Goal: Task Accomplishment & Management: Use online tool/utility

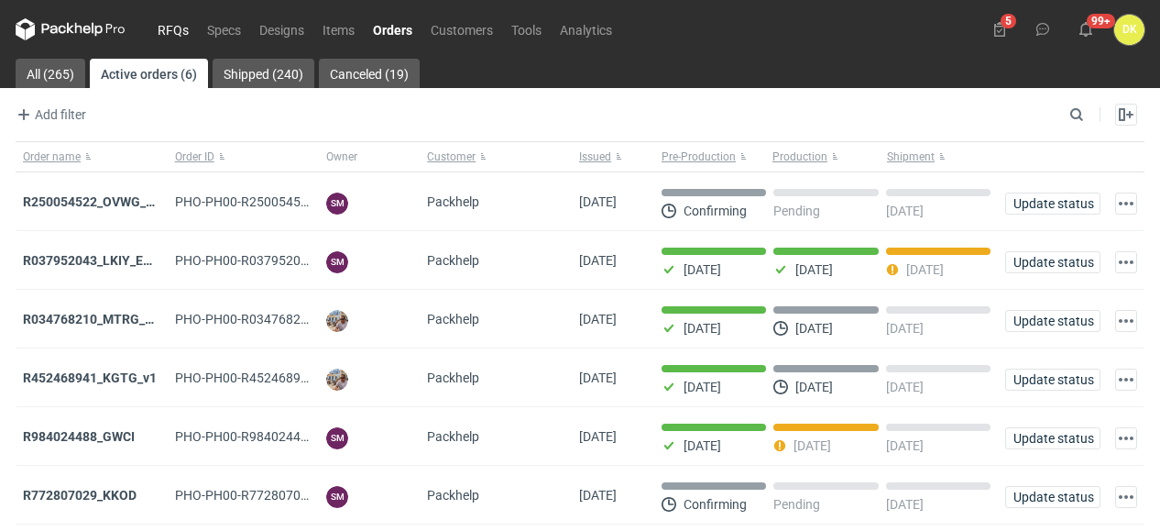
click at [172, 29] on link "RFQs" at bounding box center [172, 29] width 49 height 22
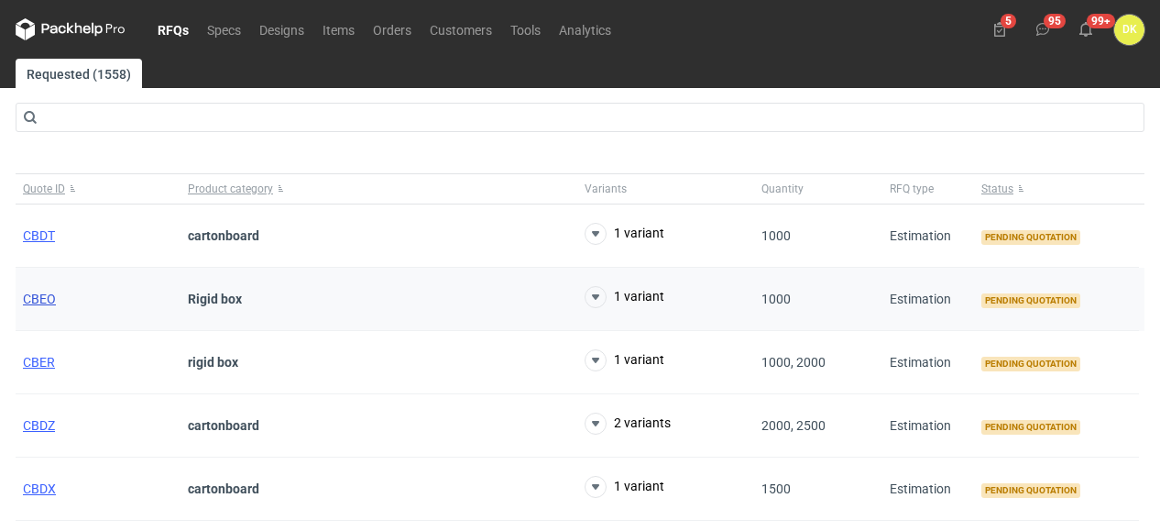
click at [50, 298] on span "CBEO" at bounding box center [39, 298] width 33 height 15
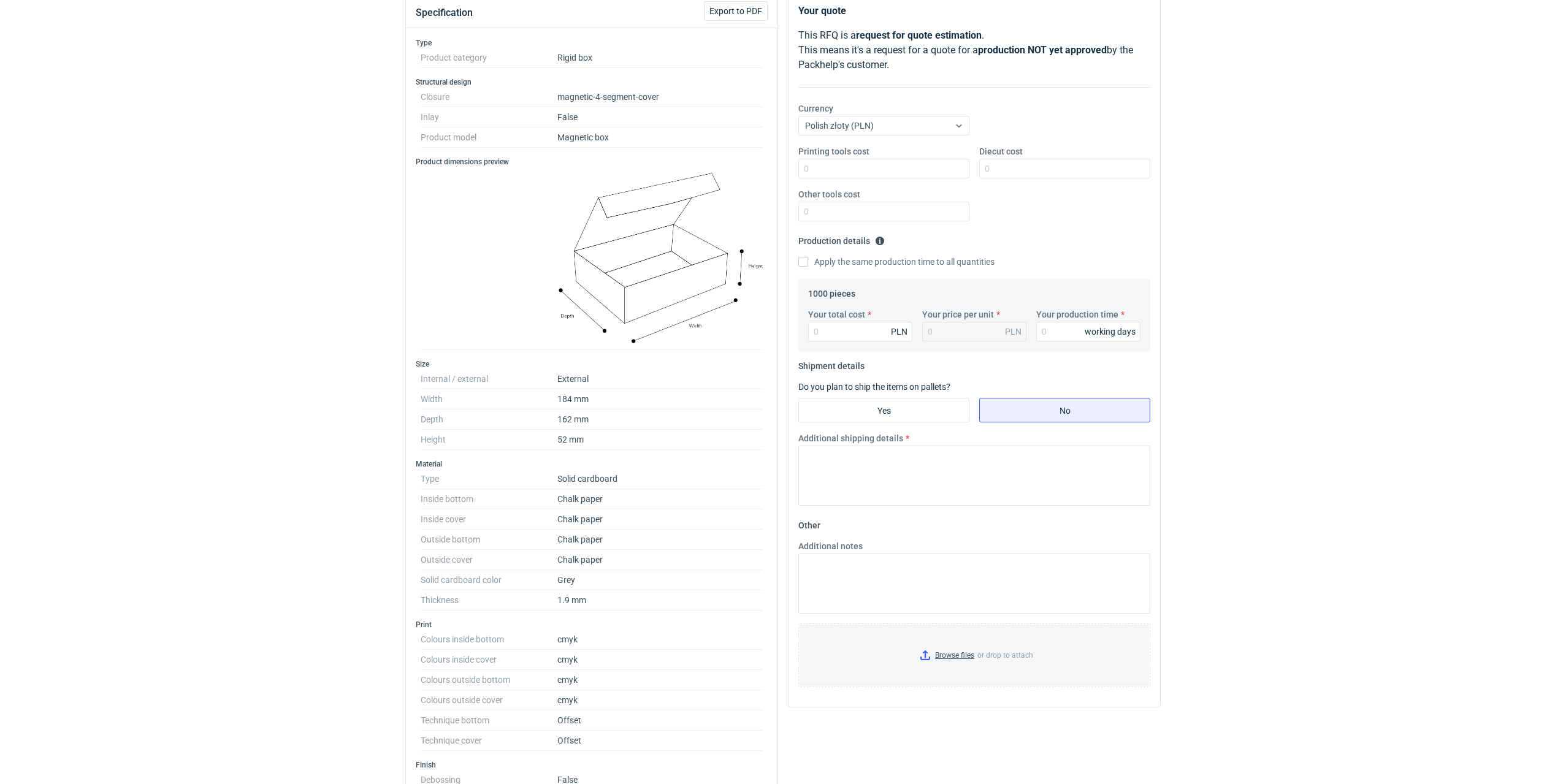
scroll to position [246, 0]
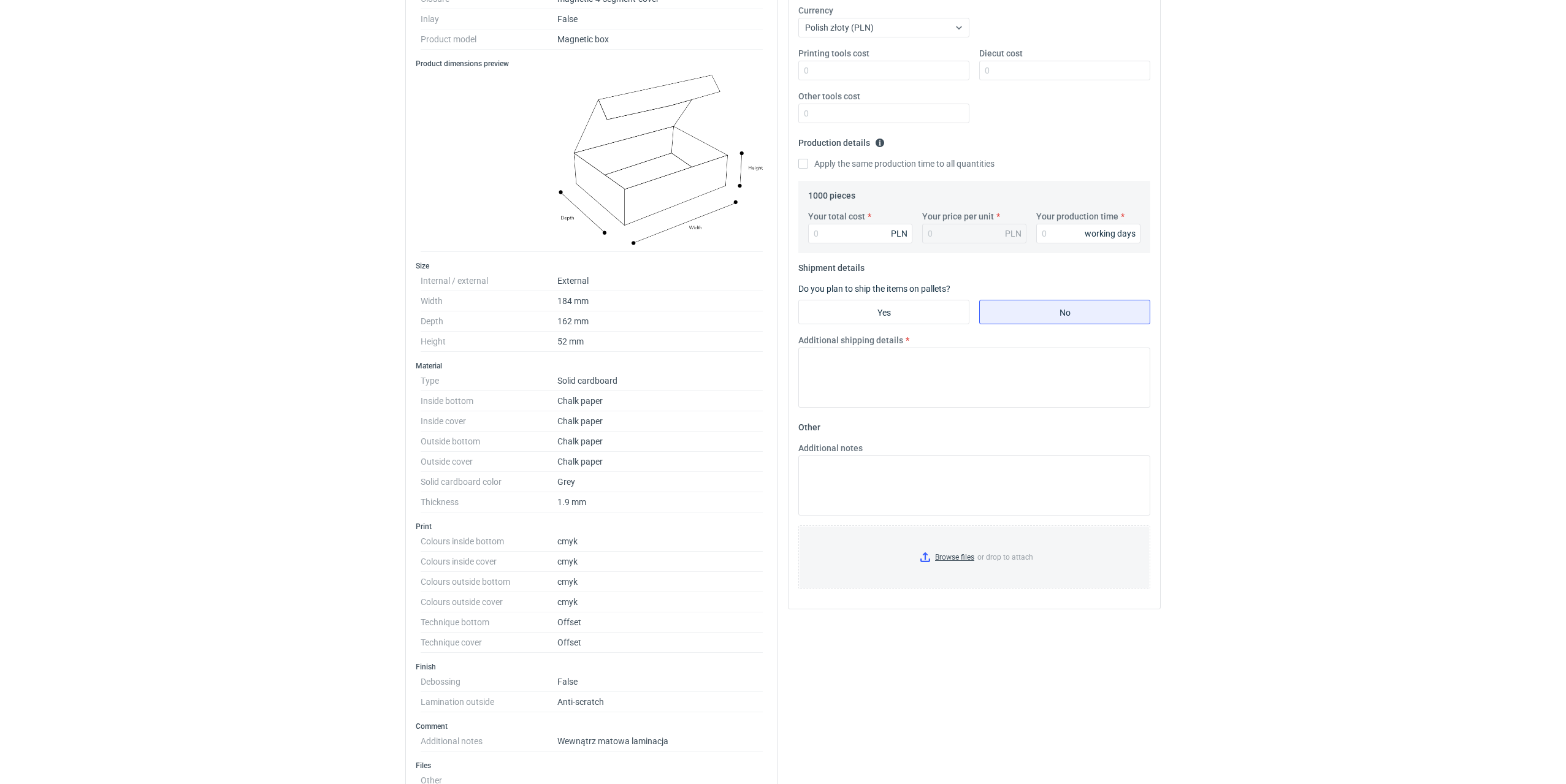
click at [775, 233] on div "PLN" at bounding box center [899, 233] width 17 height 12
click at [775, 252] on div "Your quote This RFQ is a request for quote estimation . This means it's a reque…" at bounding box center [974, 521] width 383 height 1253
type input "11450"
type input "11.45"
type input "11450"
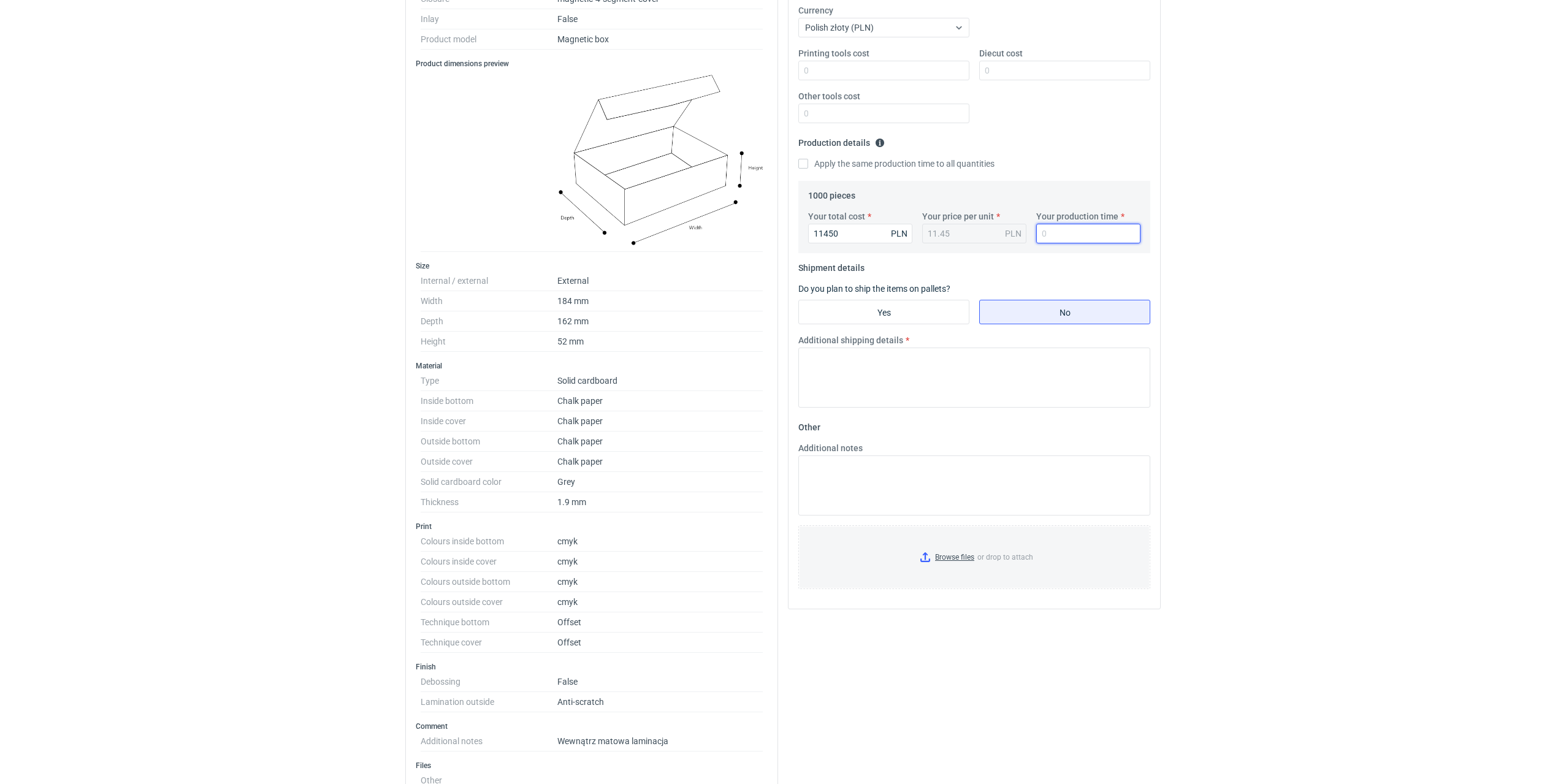
click at [775, 237] on input "Your production time" at bounding box center [1088, 233] width 104 height 19
type input "20"
click at [775, 312] on input "Yes" at bounding box center [884, 312] width 170 height 23
radio input "true"
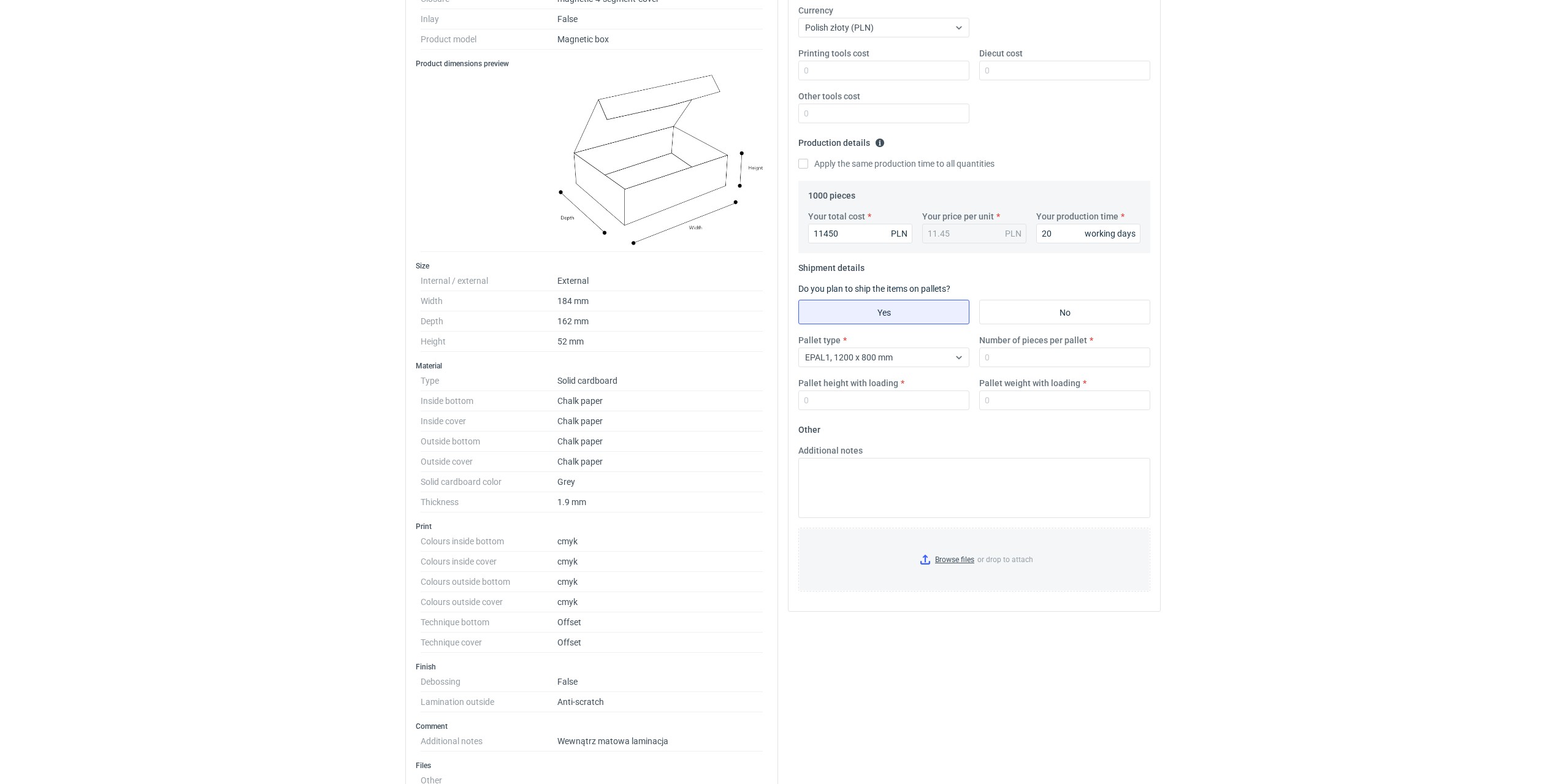
click at [775, 347] on div "Number of pieces per pallet" at bounding box center [1064, 350] width 181 height 33
click at [775, 355] on div "Pallet type EPAL1, 1200 x 800 mm Number of pieces per pallet Pallet height with…" at bounding box center [974, 377] width 362 height 86
click at [775, 355] on input "Number of pieces per pallet" at bounding box center [1065, 357] width 171 height 19
type input "500"
type input "1800"
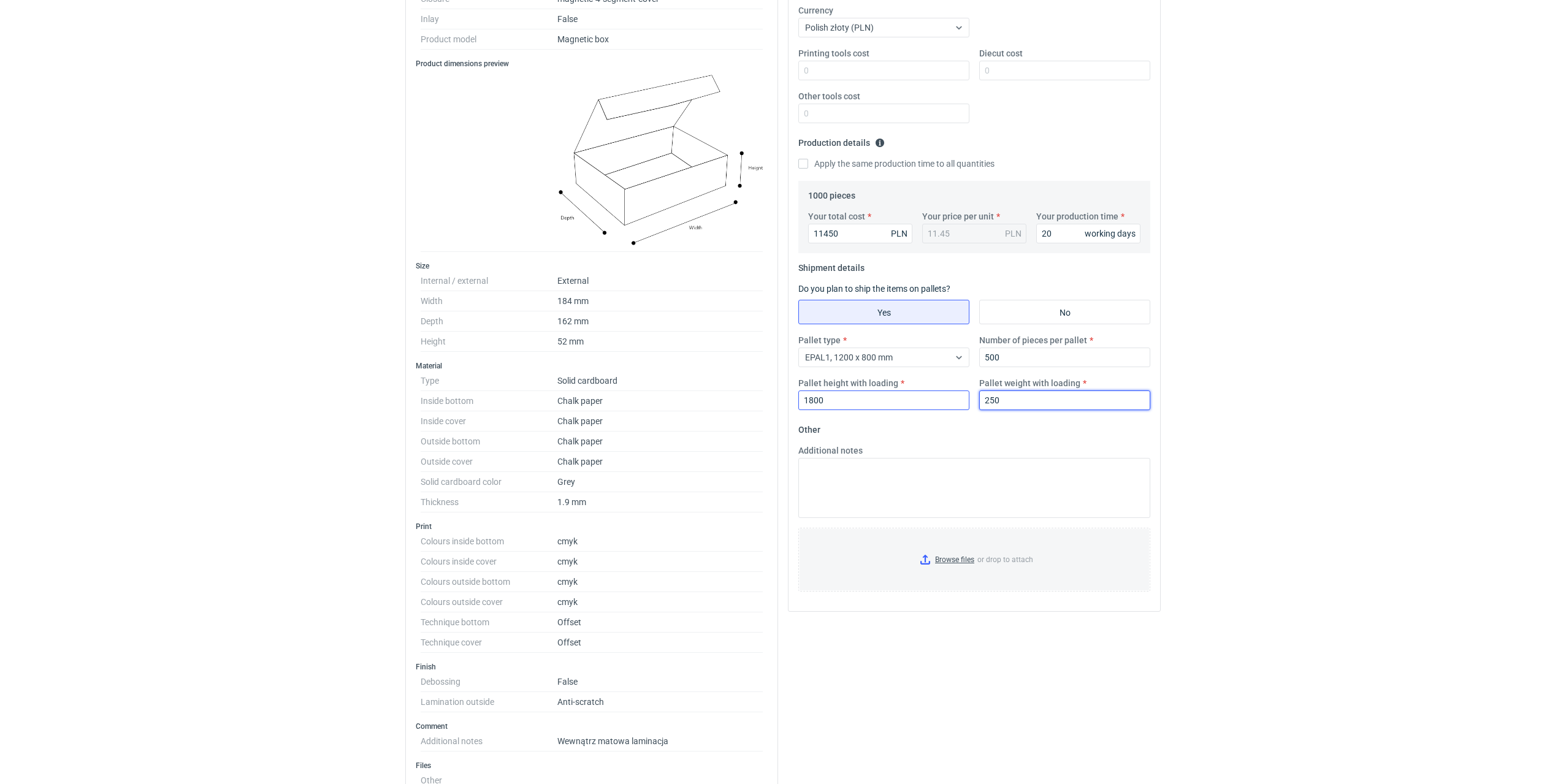
drag, startPoint x: 1020, startPoint y: 400, endPoint x: 933, endPoint y: 401, distance: 87.0
click at [775, 355] on div "Pallet type EPAL1, 1200 x 800 mm Number of pieces per pallet 500 Pallet height …" at bounding box center [974, 377] width 362 height 86
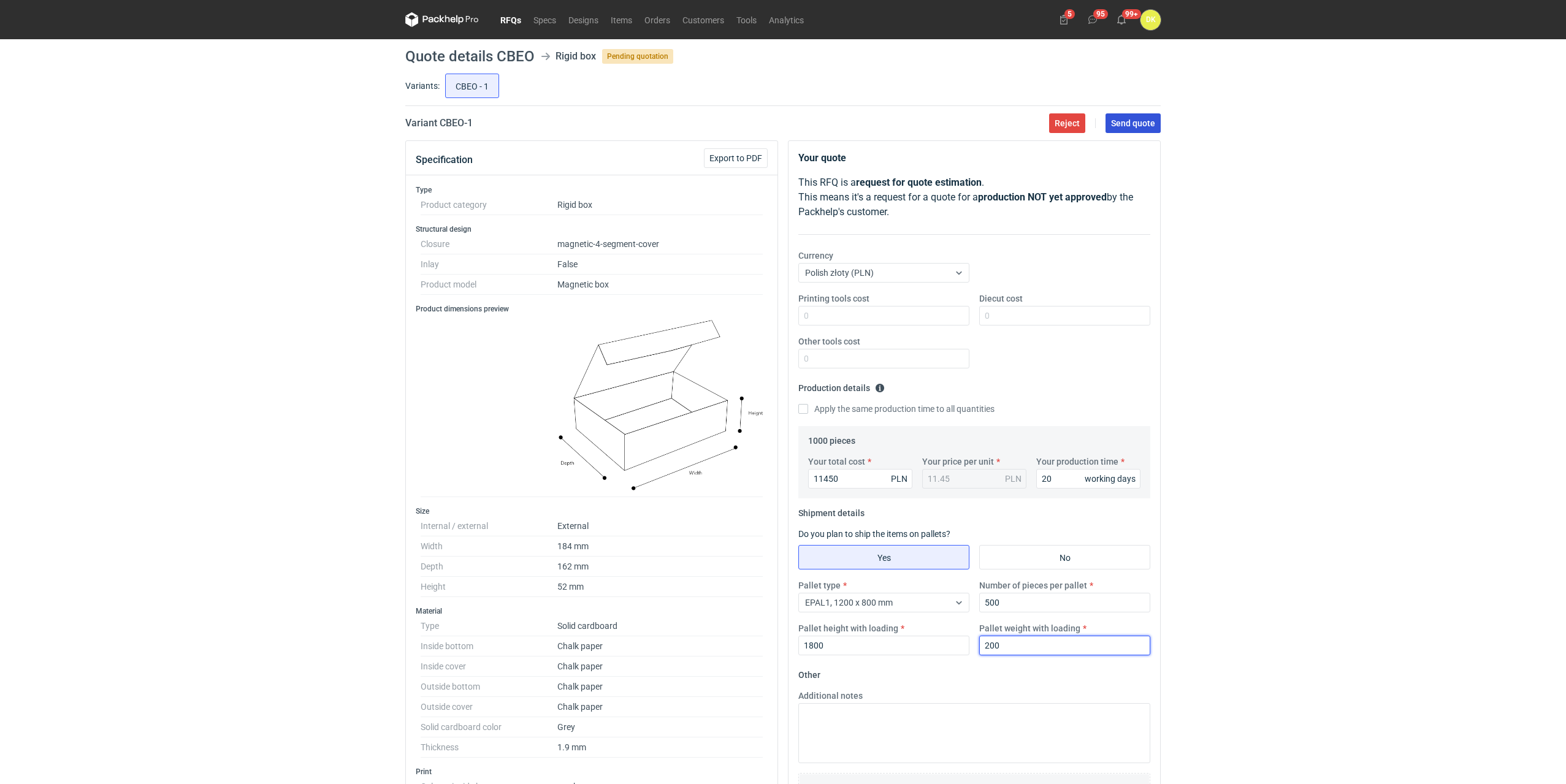
type input "200"
click at [775, 116] on button "Send quote" at bounding box center [1133, 123] width 55 height 19
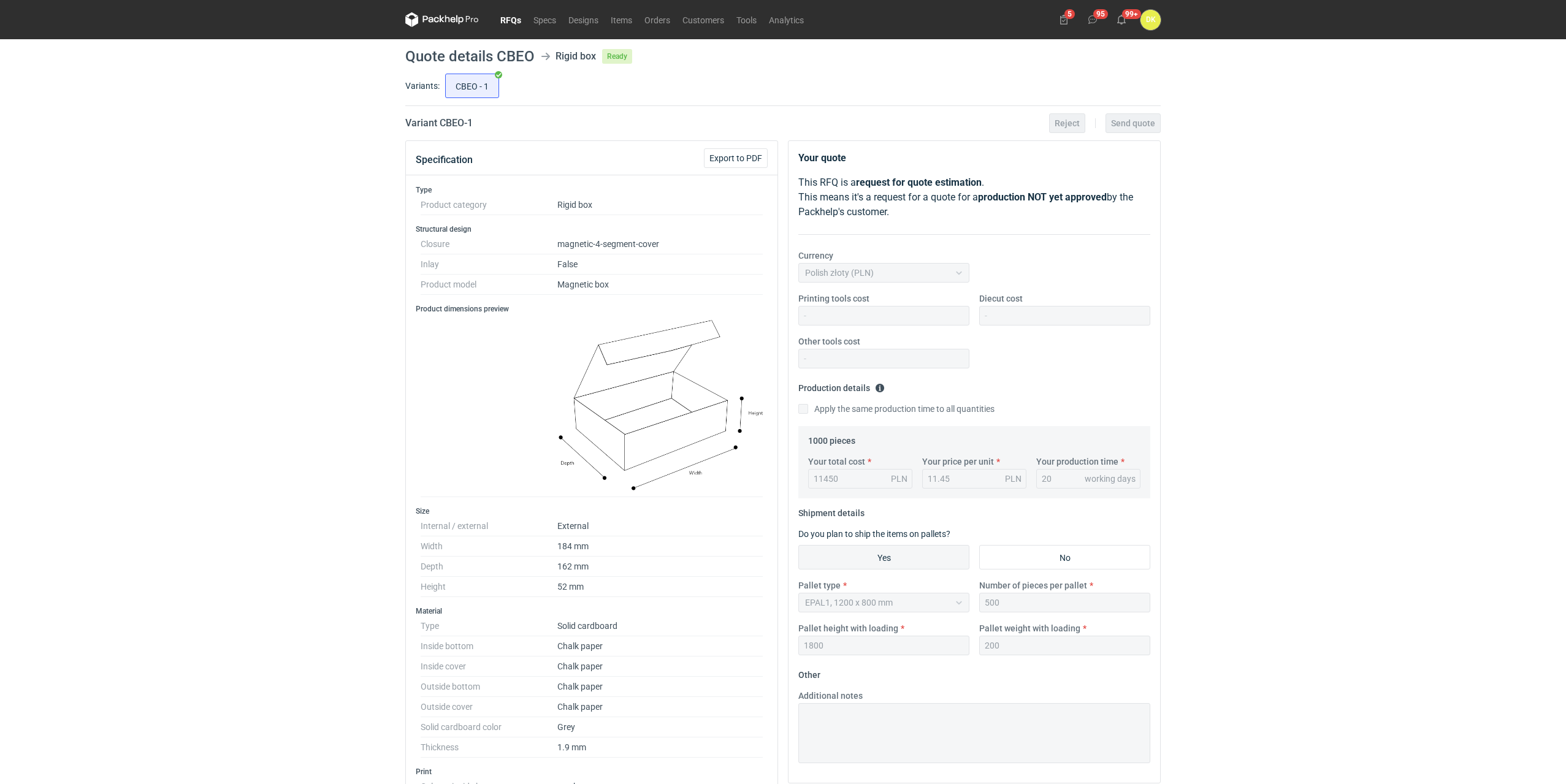
click at [246, 355] on div "RFQs Specs Designs Items Orders Customers Tools Analytics 5 95 99+ DK Dominika …" at bounding box center [783, 392] width 1566 height 784
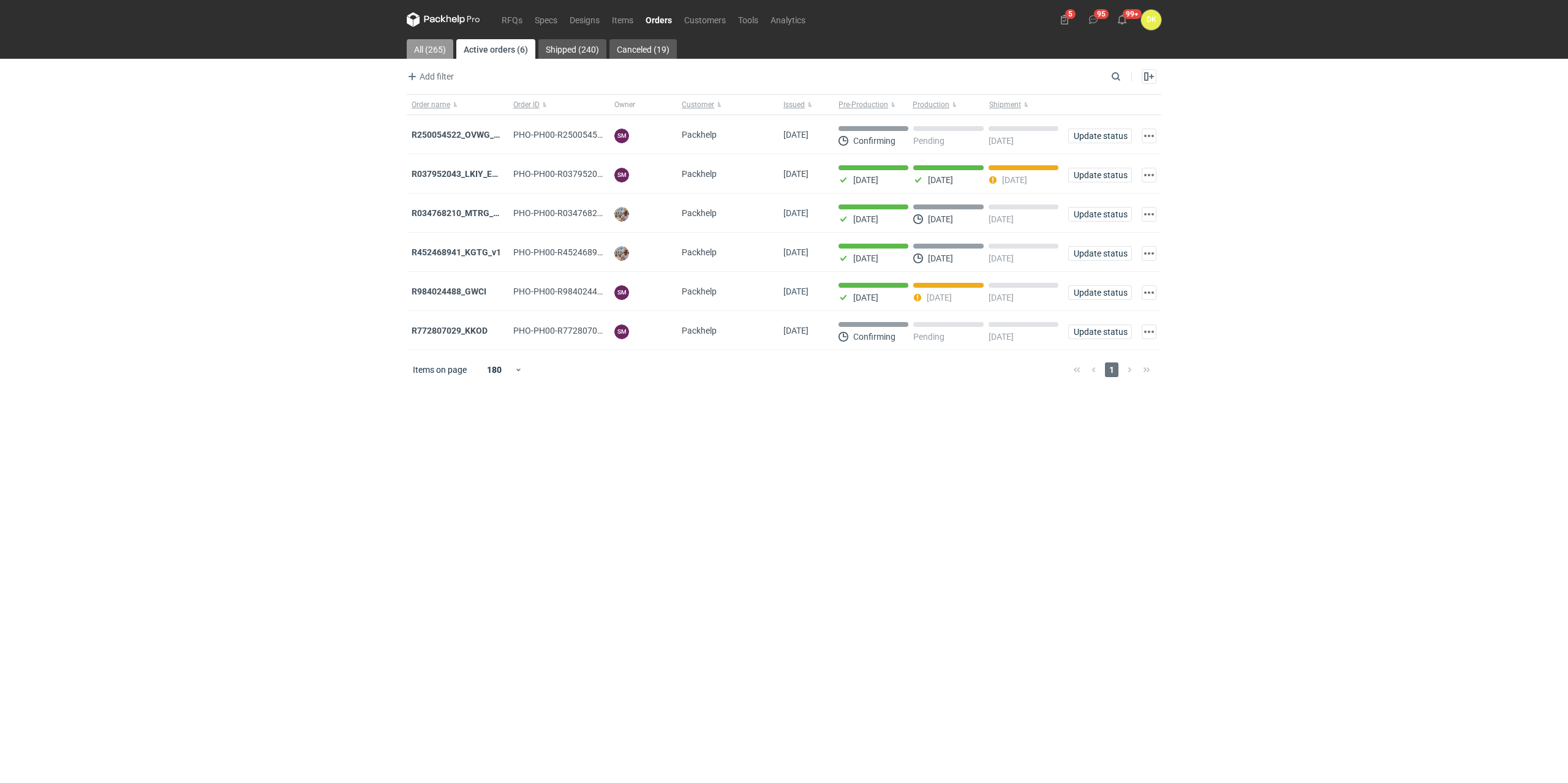
click at [434, 45] on link "All (265)" at bounding box center [430, 49] width 47 height 19
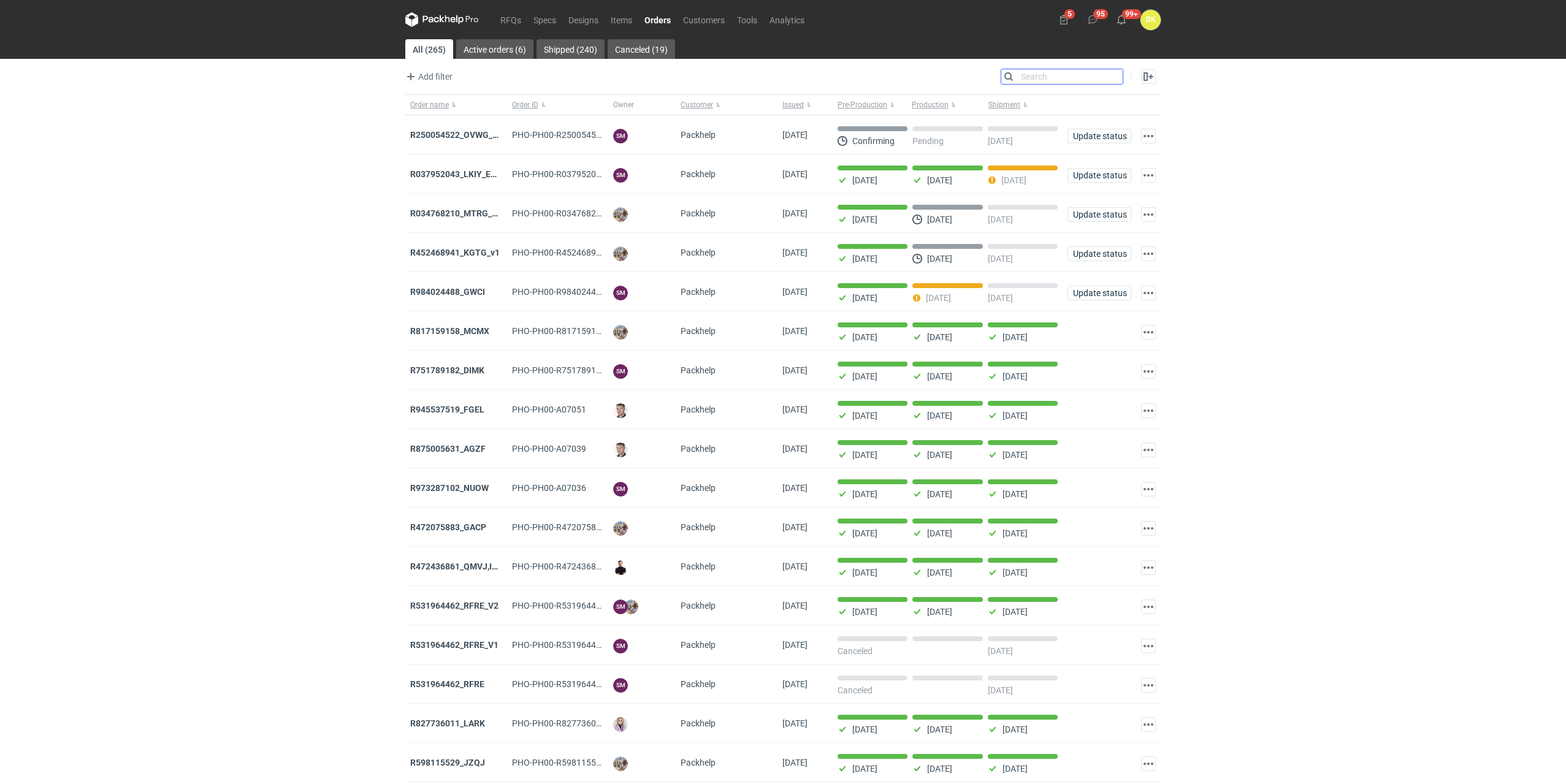
click at [1112, 81] on input "Search" at bounding box center [1062, 77] width 121 height 15
paste input "R472075883_GACP"
type input "R472075883_GACP"
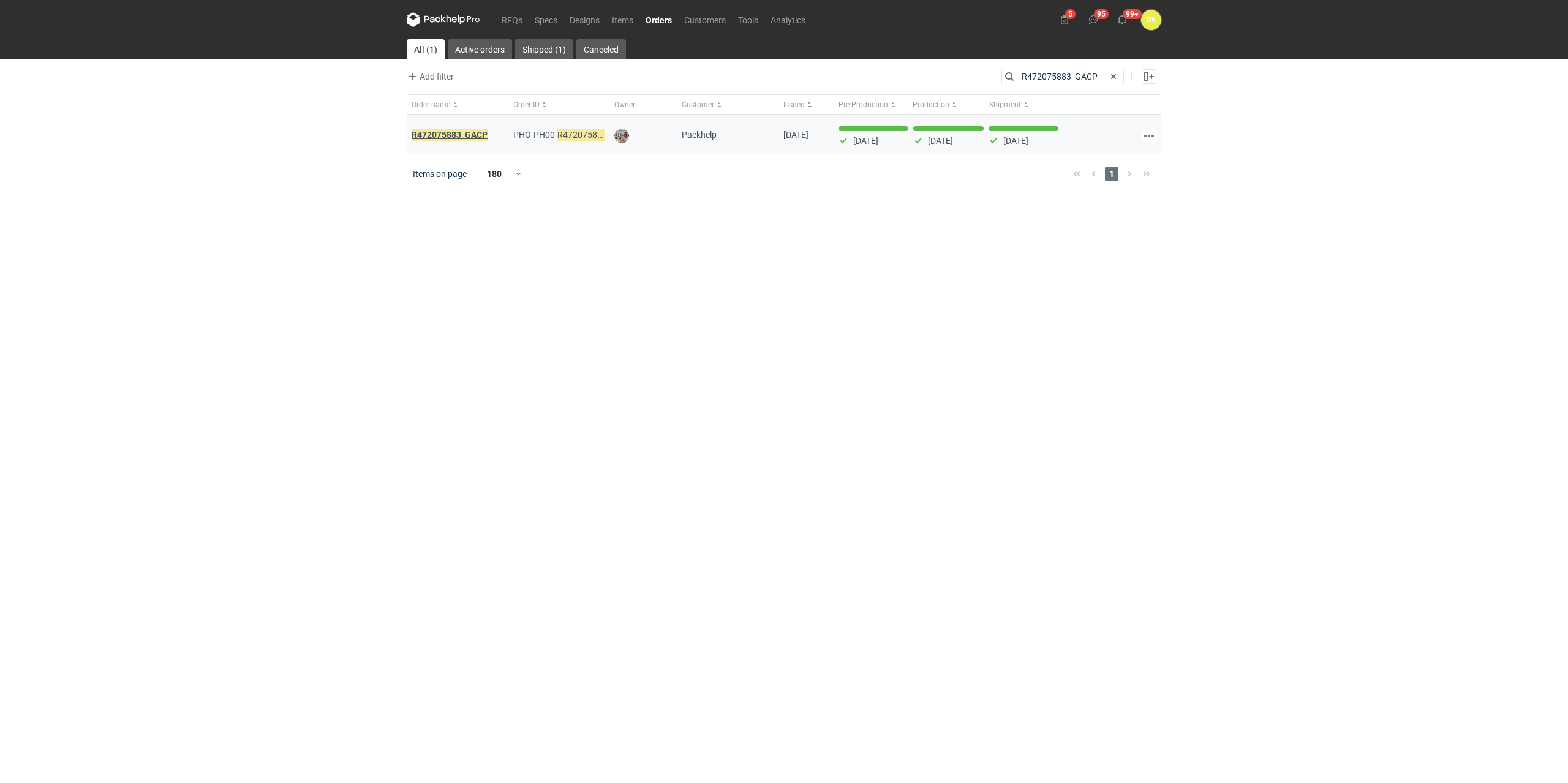
click at [467, 132] on em "R472075883_GACP" at bounding box center [450, 135] width 76 height 13
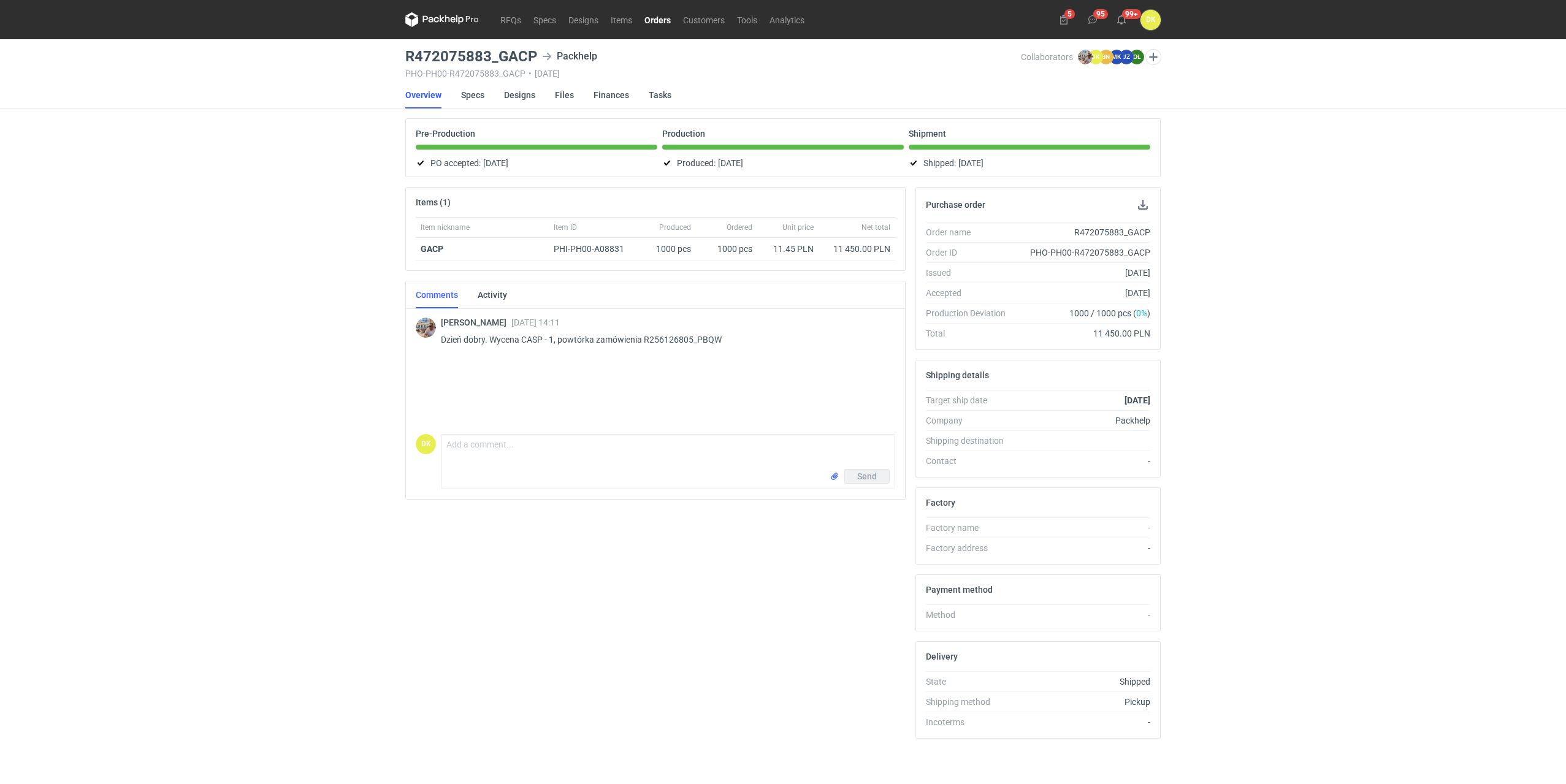
click at [532, 340] on p "Dzień dobry. Wycena CASP - 1, powtórka zamówienia R256126805_PBQW" at bounding box center [663, 340] width 444 height 15
copy p "CASP"
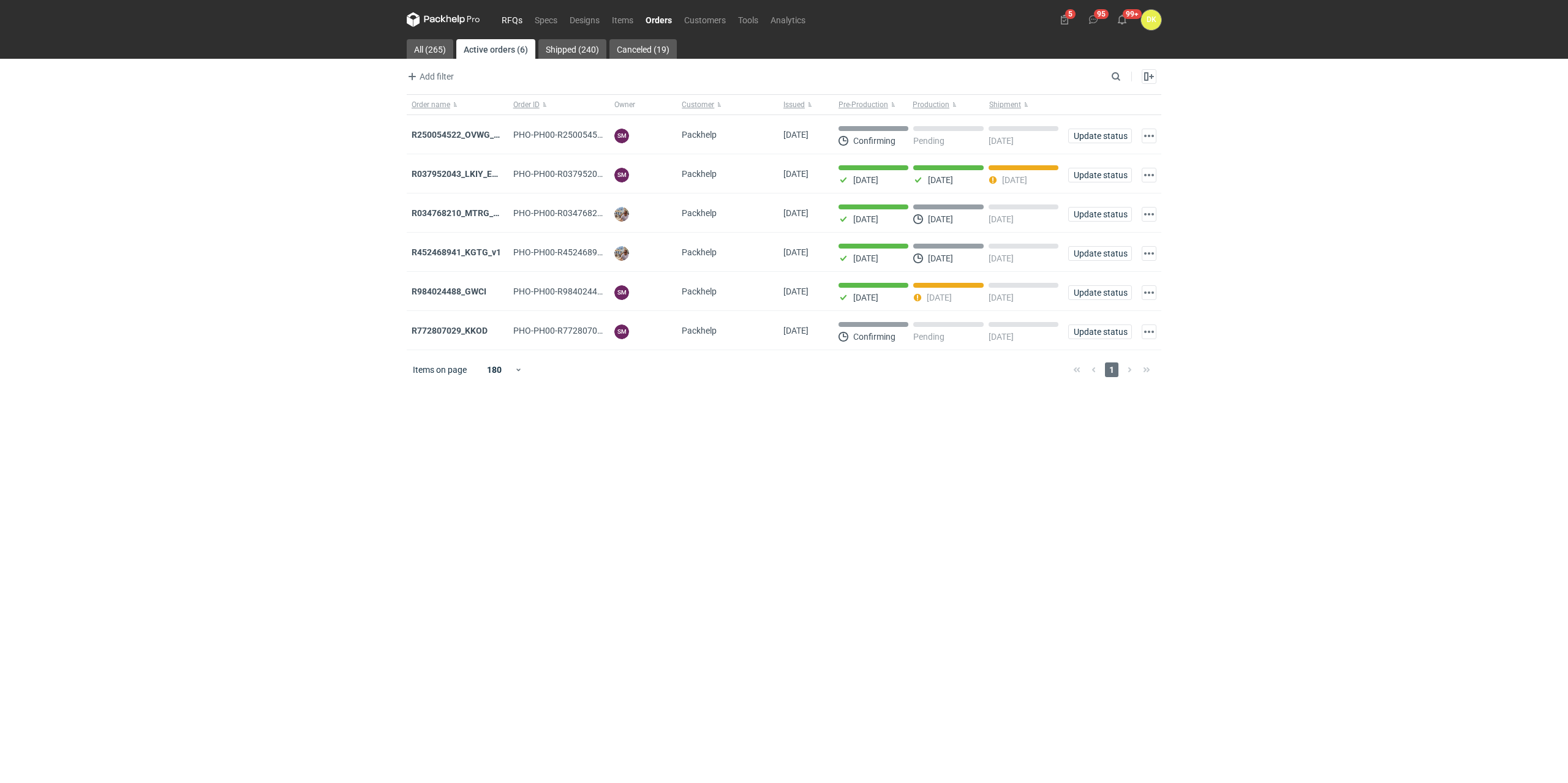
click at [508, 18] on link "RFQs" at bounding box center [511, 19] width 33 height 15
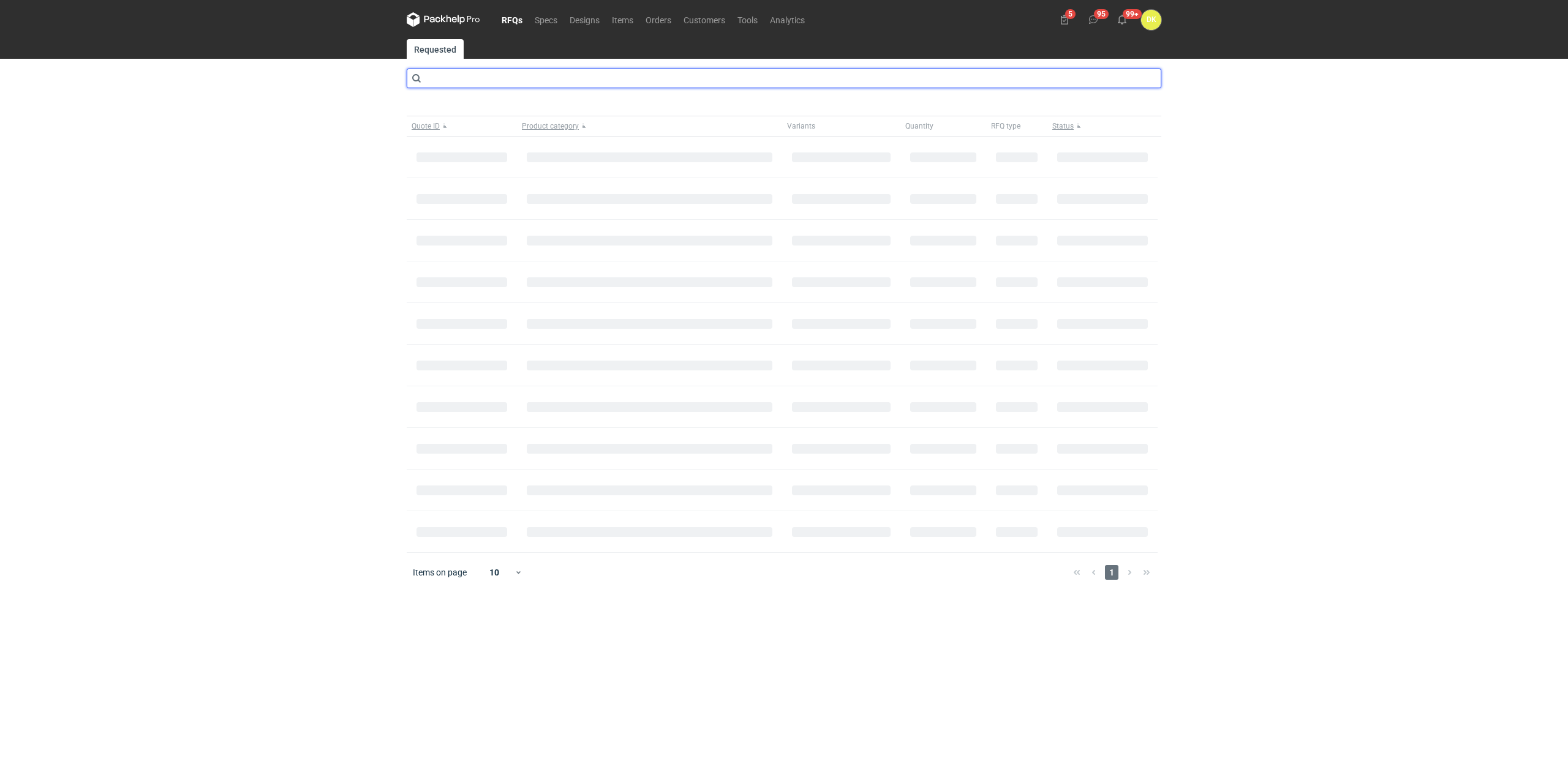
click at [509, 82] on input "text" at bounding box center [784, 78] width 755 height 19
type input "CASP"
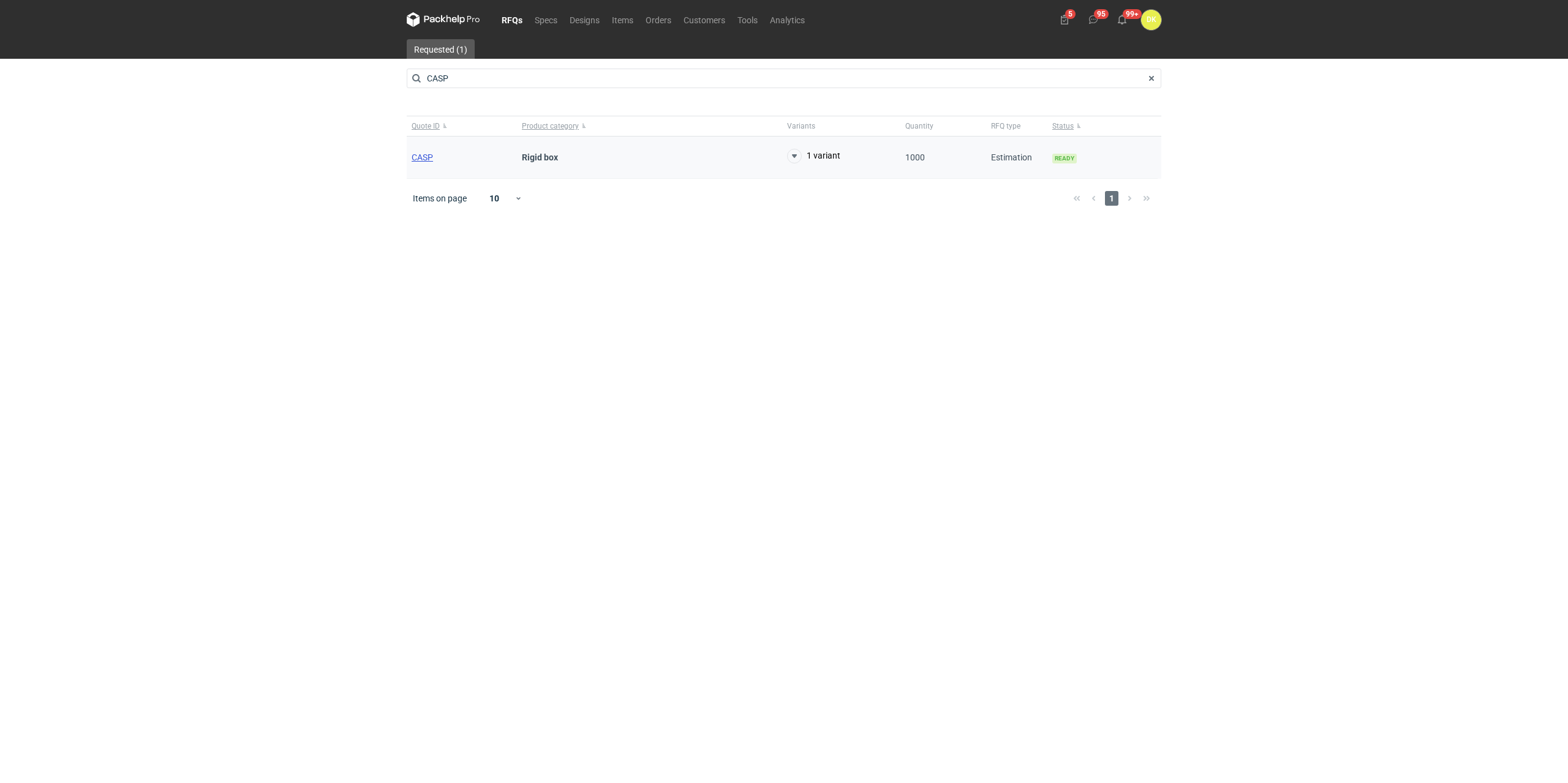
click at [425, 154] on span "CASP" at bounding box center [422, 157] width 21 height 10
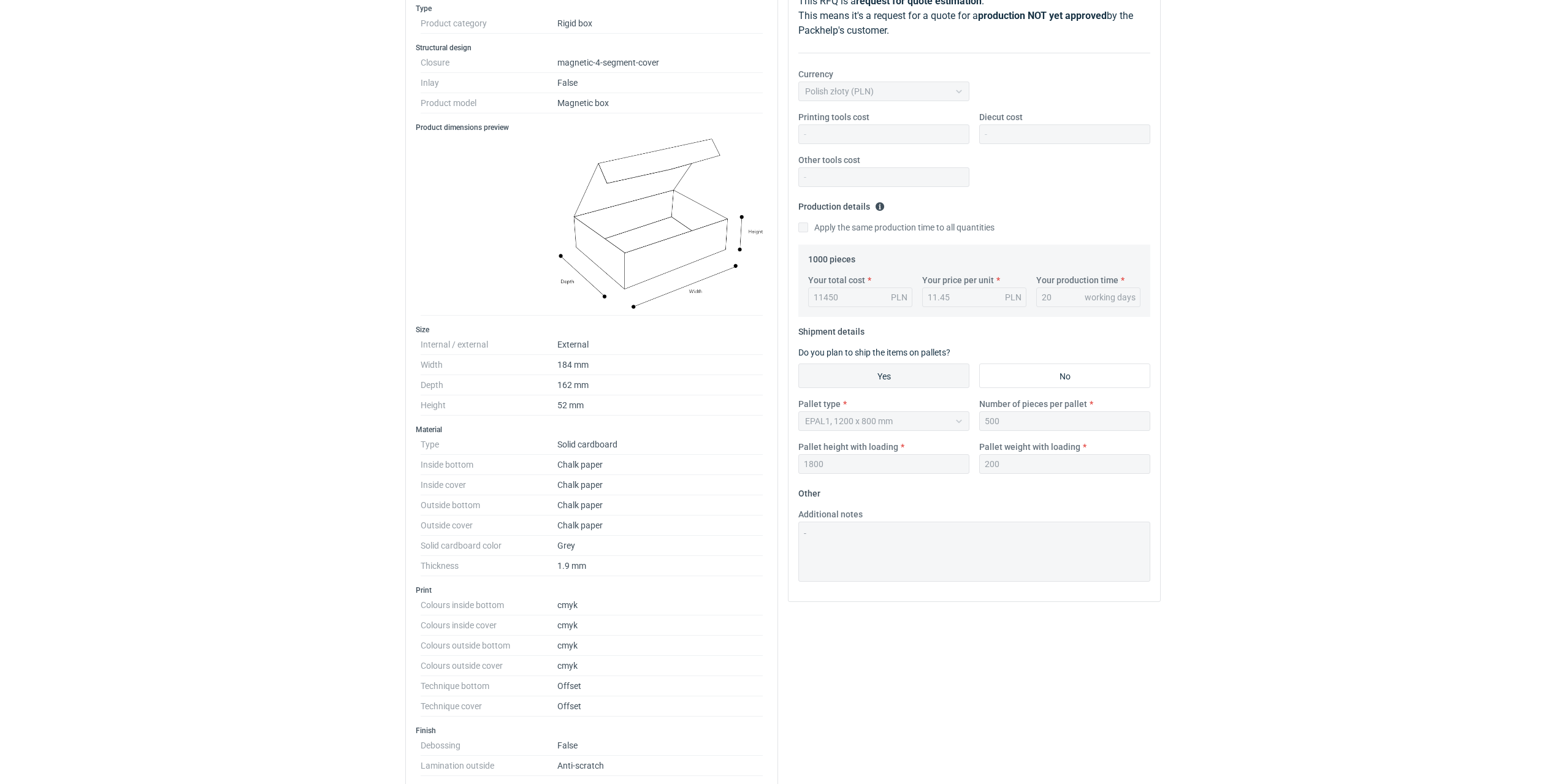
scroll to position [184, 0]
